Goal: Find specific page/section: Find specific page/section

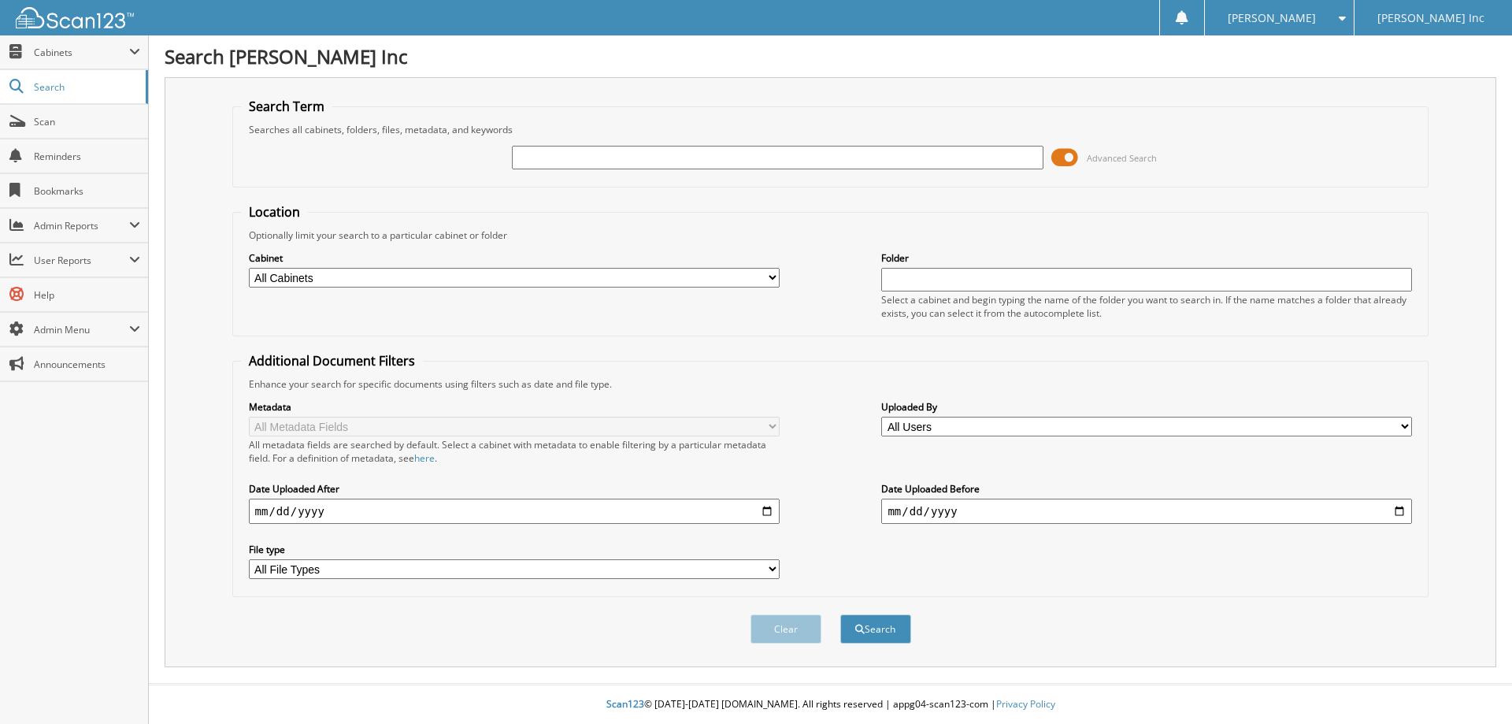
click at [751, 157] on input "text" at bounding box center [777, 158] width 531 height 24
type input "124121"
click at [840, 614] on button "Search" at bounding box center [875, 628] width 71 height 29
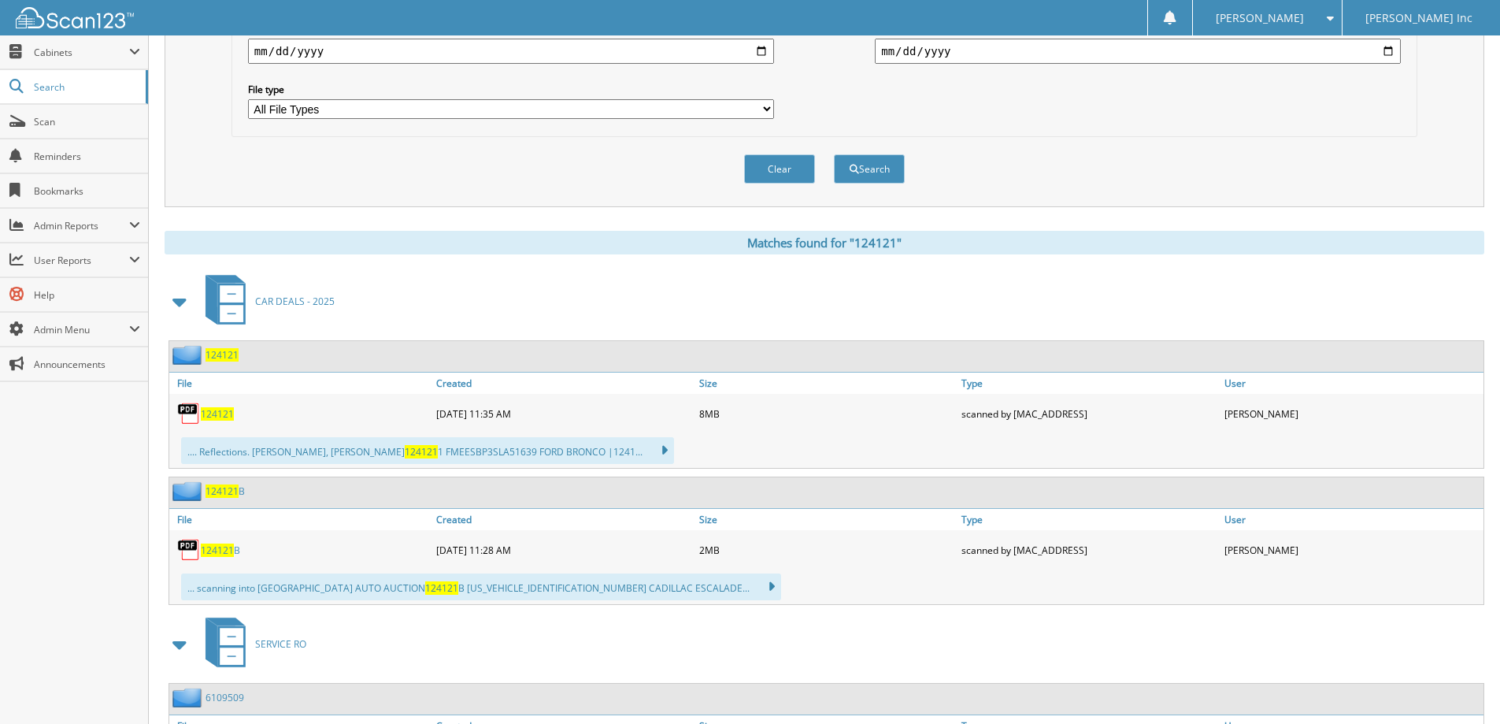
scroll to position [473, 0]
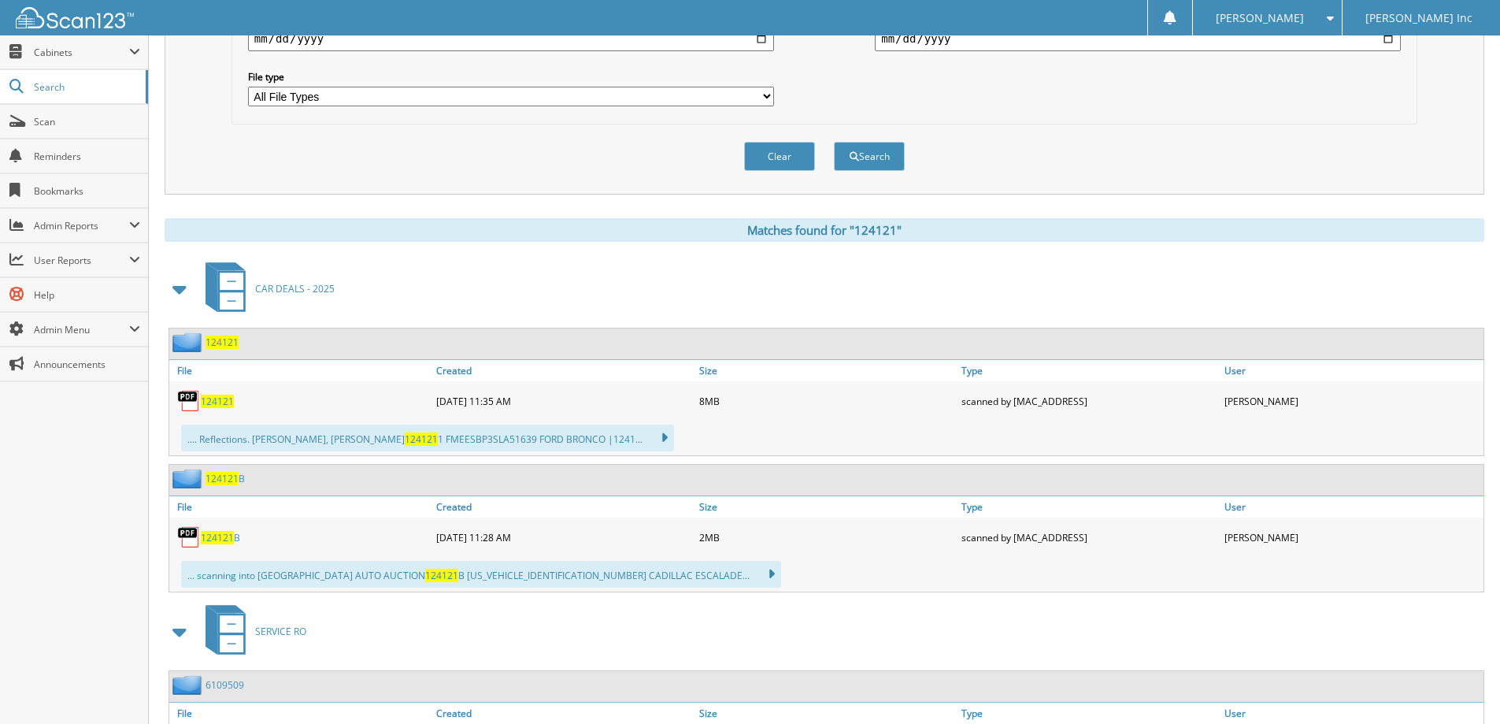
click at [221, 343] on span "124121" at bounding box center [222, 342] width 33 height 13
